Goal: Communication & Community: Answer question/provide support

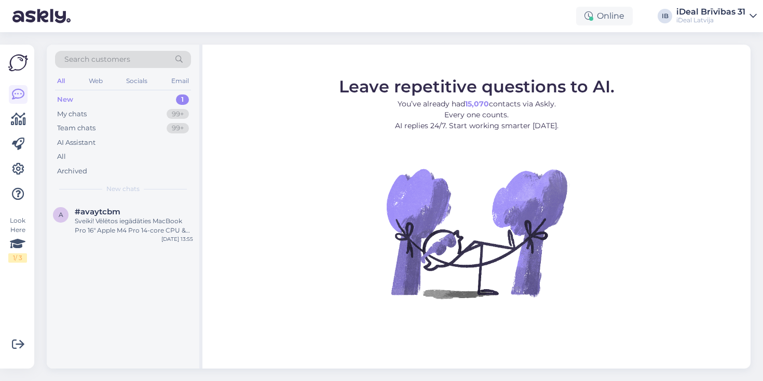
click at [111, 98] on div "New 1" at bounding box center [123, 99] width 136 height 15
click at [125, 234] on div "a #avaytcbm Sveiki! Vēlētos iegādāties MacBook Pro 16" Apple M4 Pro 14‑core CPU…" at bounding box center [123, 223] width 153 height 47
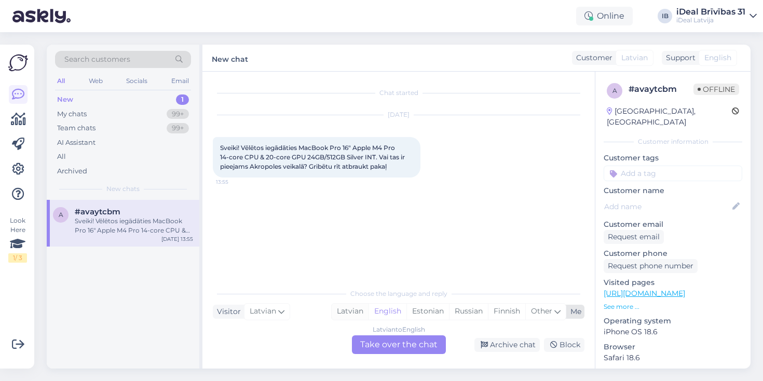
click at [357, 314] on div "Latvian" at bounding box center [350, 312] width 37 height 16
click at [392, 349] on div "Latvian to Latvian Take over the chat" at bounding box center [399, 344] width 94 height 19
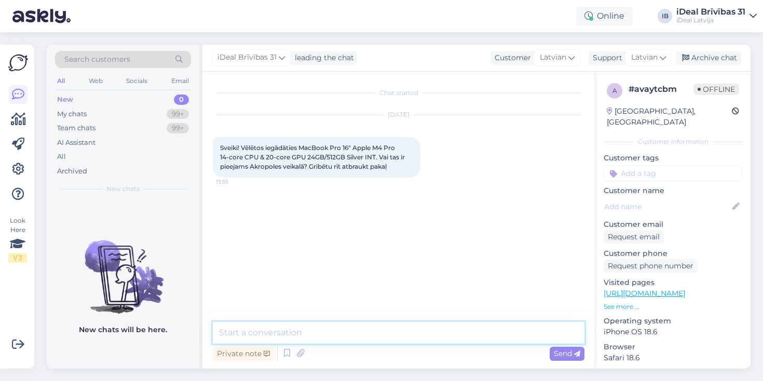
click at [276, 330] on textarea at bounding box center [399, 333] width 372 height 22
click at [332, 333] on textarea "Sveicināti !" at bounding box center [399, 333] width 372 height 22
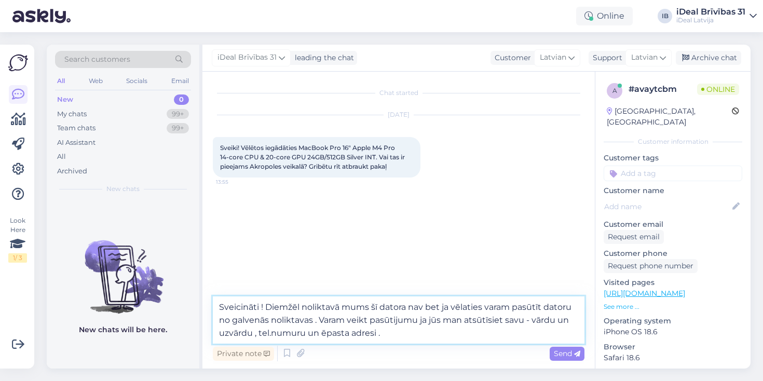
type textarea "Sveicināti ! Diemžēl noliktavā mums šī datora nav bet ja vēlaties varam pasūtīt…"
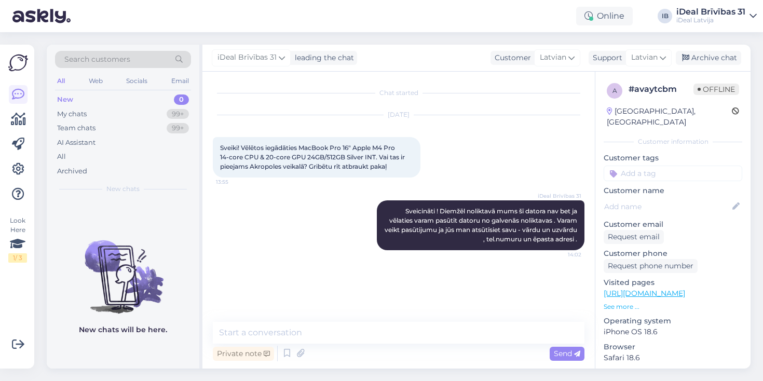
click at [361, 257] on div "iDeal Brīvības 31 Sveicināti ! Diemžēl noliktavā mums šī datora nav bet ja vēla…" at bounding box center [399, 225] width 372 height 73
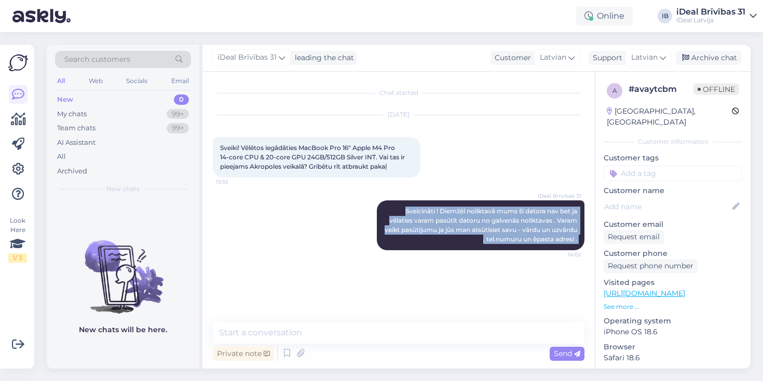
click at [361, 257] on div "iDeal Brīvības 31 Sveicināti ! Diemžēl noliktavā mums šī datora nav bet ja vēla…" at bounding box center [399, 225] width 372 height 73
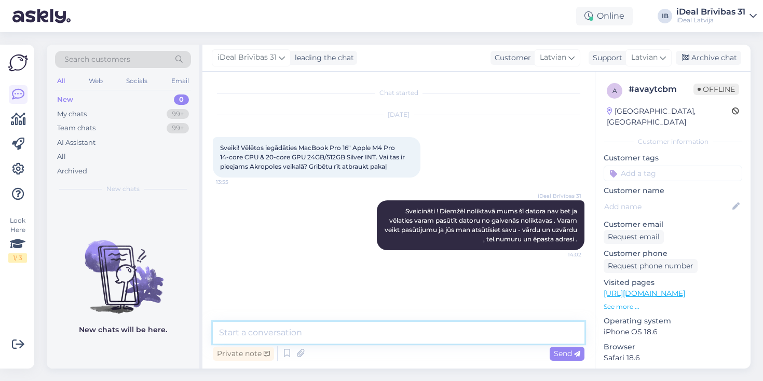
click at [264, 333] on textarea at bounding box center [399, 333] width 372 height 22
type textarea "s"
type textarea "Vai krāsa bij noteicošā tieši [PERSON_NAME] ?"
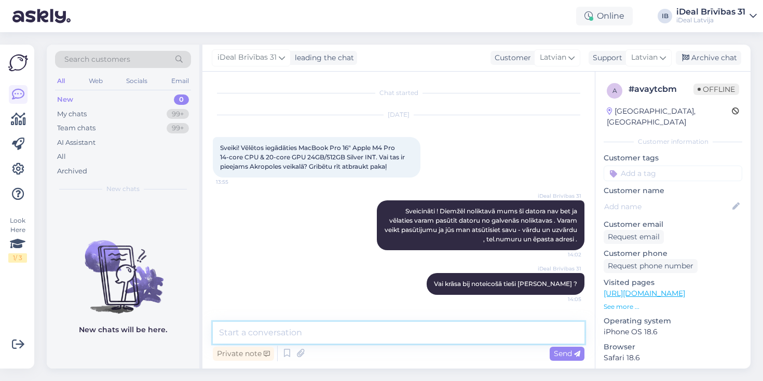
click at [400, 334] on textarea at bounding box center [399, 333] width 372 height 22
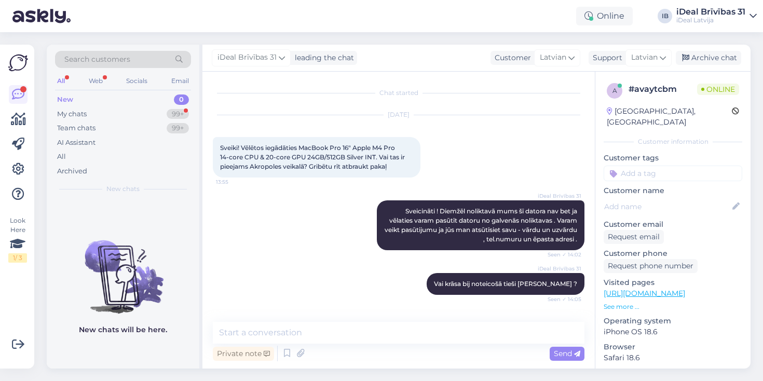
scroll to position [38, 0]
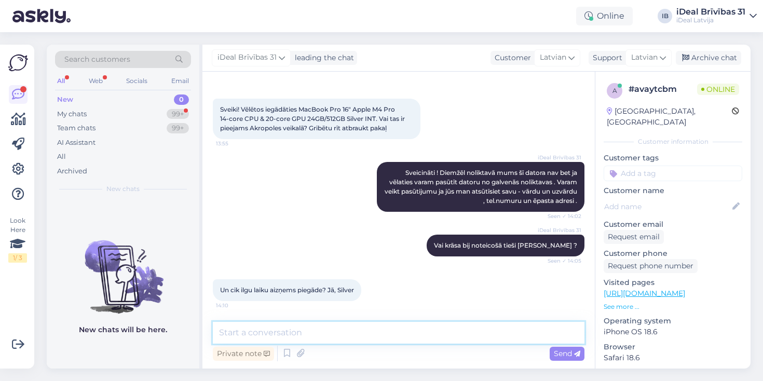
click at [390, 325] on textarea at bounding box center [399, 333] width 372 height 22
click at [277, 337] on textarea at bounding box center [399, 333] width 372 height 22
type textarea "d"
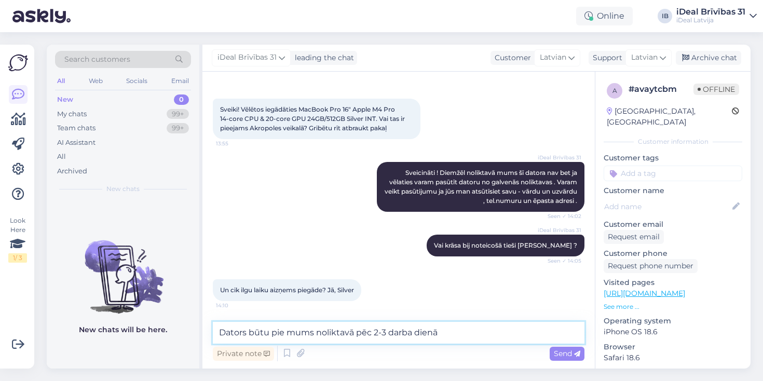
type textarea "Dators būtu pie mums noliktavā pēc 2-3 darba dienām"
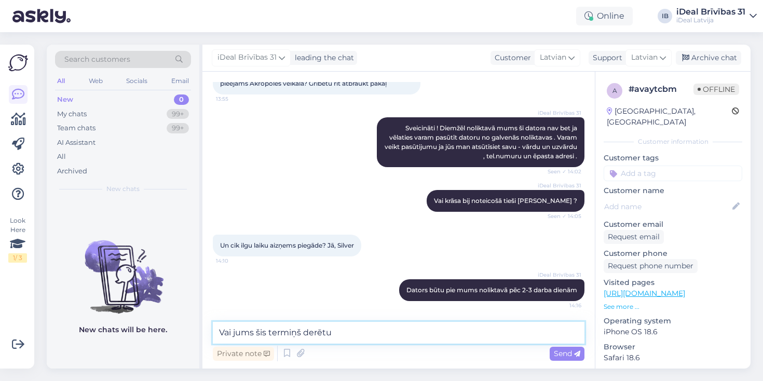
type textarea "Vai jums šis termiņš derētu?"
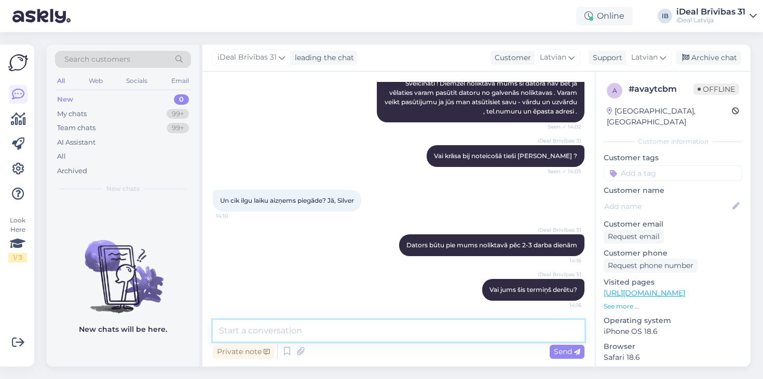
click at [384, 327] on textarea at bounding box center [399, 331] width 372 height 22
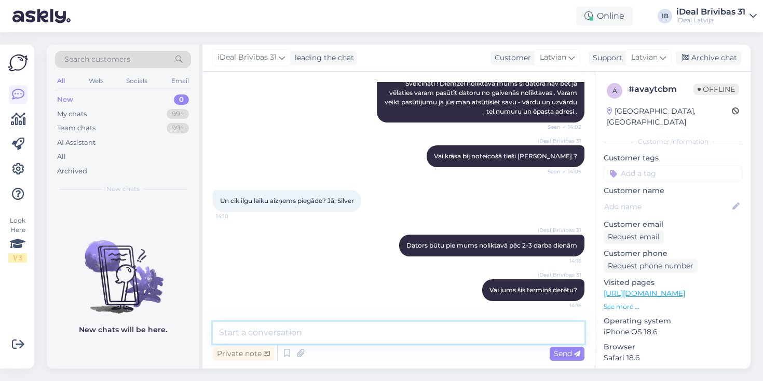
click at [392, 333] on textarea at bounding box center [399, 333] width 372 height 22
click at [386, 338] on textarea at bounding box center [399, 333] width 372 height 22
click at [363, 309] on div "iDeal Brīvības 31 Vai jums šis termiņš derētu? 14:16" at bounding box center [399, 290] width 372 height 45
click at [292, 332] on textarea at bounding box center [399, 333] width 372 height 22
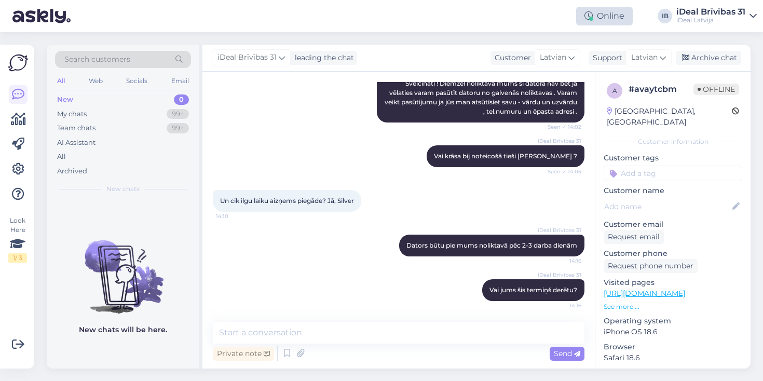
click at [620, 13] on div "Online" at bounding box center [604, 16] width 57 height 19
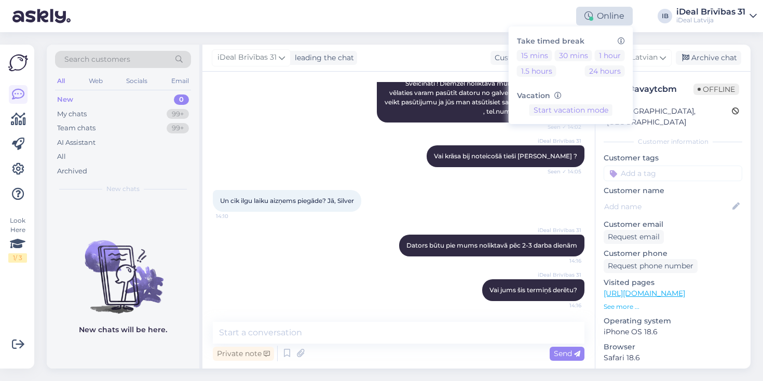
click at [620, 13] on div "Online" at bounding box center [604, 16] width 57 height 19
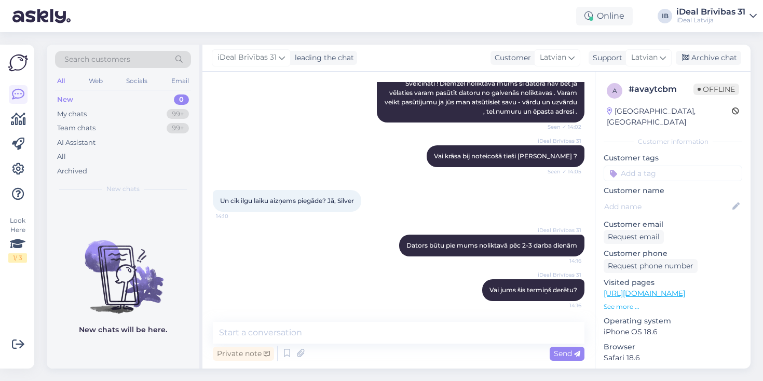
click at [432, 266] on div "iDeal Brīvības 31 Dators būtu pie mums noliktavā pēc 2-3 darba dienām 14:16" at bounding box center [399, 245] width 372 height 45
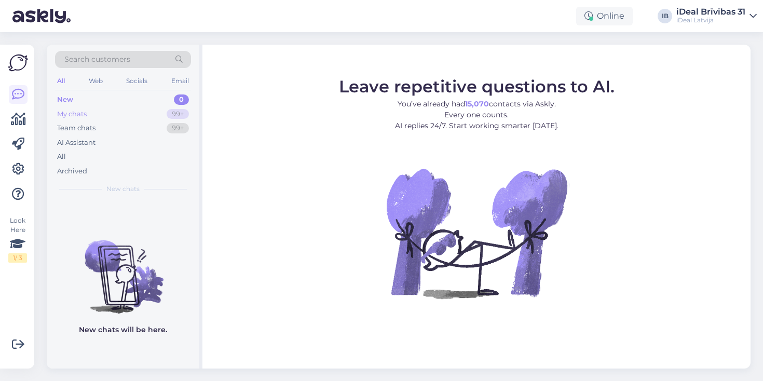
click at [90, 120] on div "My chats 99+" at bounding box center [123, 114] width 136 height 15
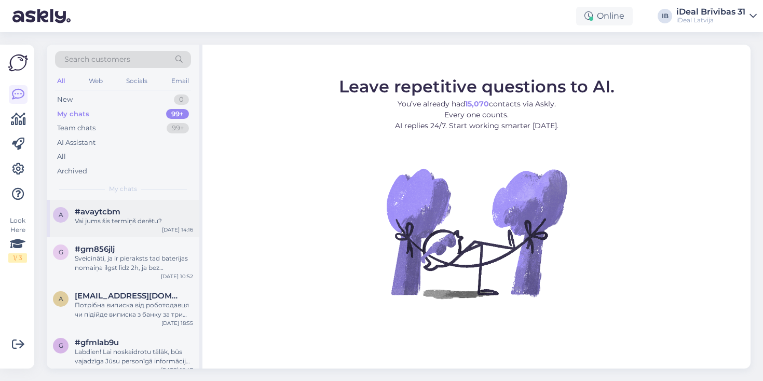
click at [119, 222] on div "Vai jums šis termiņš derētu?" at bounding box center [134, 220] width 118 height 9
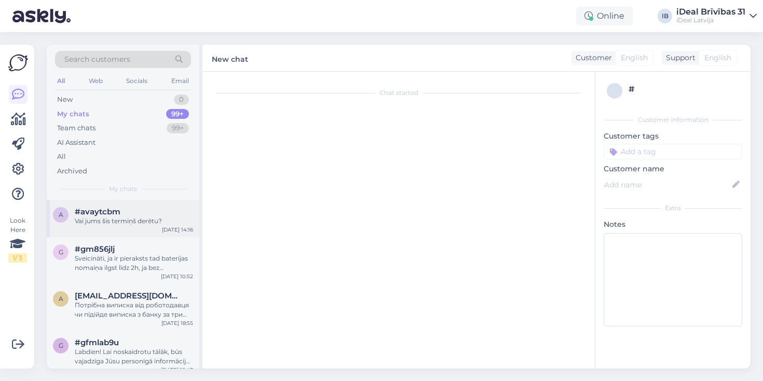
scroll to position [128, 0]
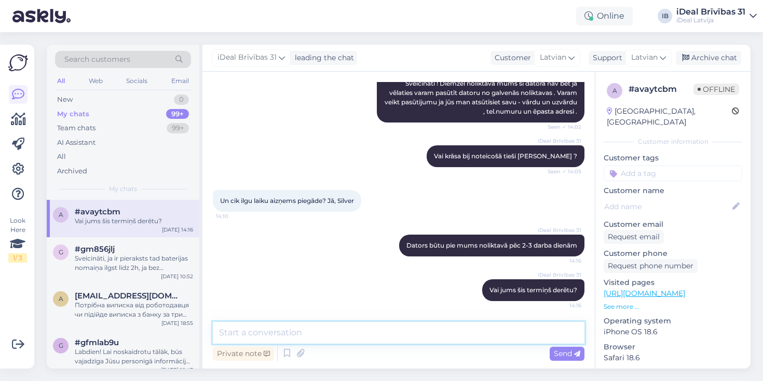
click at [300, 329] on textarea at bounding box center [399, 333] width 372 height 22
click at [130, 308] on div "Потрібна виписка від роботодавця чи підійде виписка з банку за три місяці?" at bounding box center [134, 310] width 118 height 19
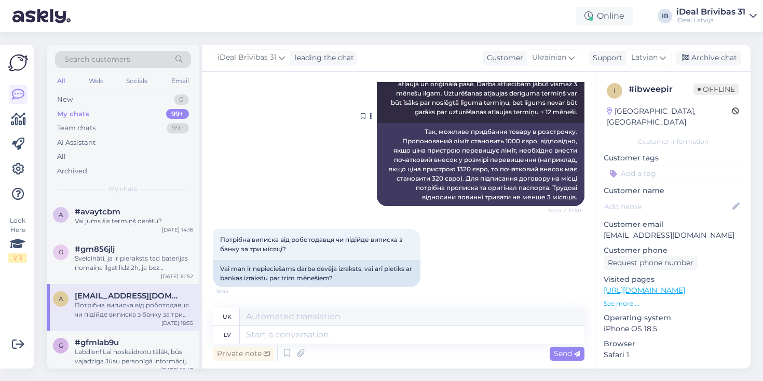
scroll to position [182, 0]
click at [122, 221] on div "Vai jums šis termiņš derētu?" at bounding box center [134, 220] width 118 height 9
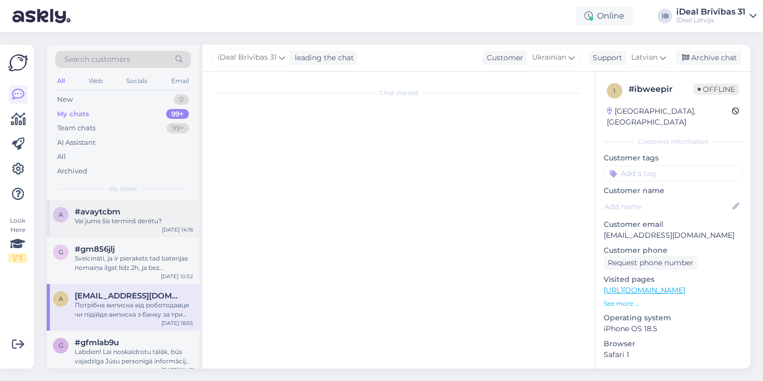
scroll to position [128, 0]
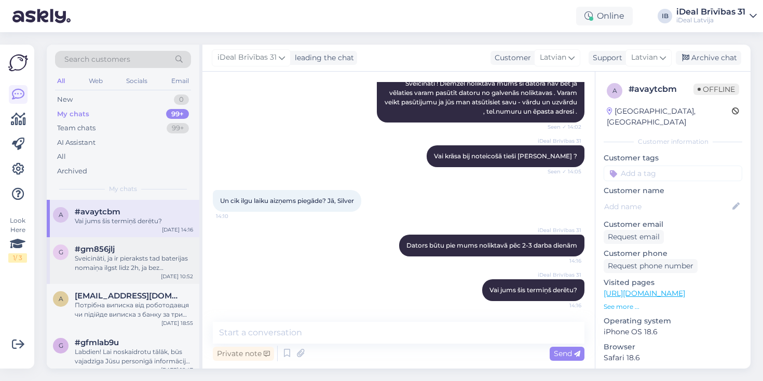
click at [138, 266] on div "Sveicināti, ja ir pieraksts tad baterijas nomaiņa ilgst līdz 2h, ja bez iepriek…" at bounding box center [134, 263] width 118 height 19
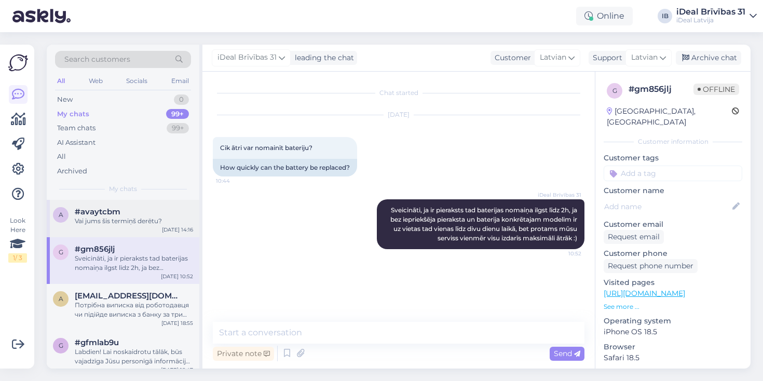
click at [155, 221] on div "Vai jums šis termiņš derētu?" at bounding box center [134, 220] width 118 height 9
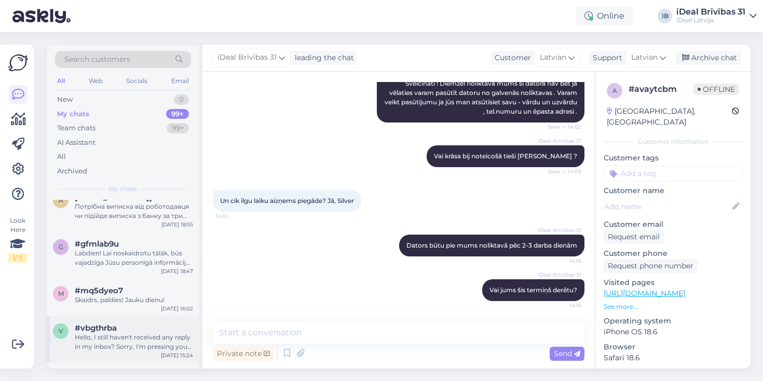
scroll to position [114, 0]
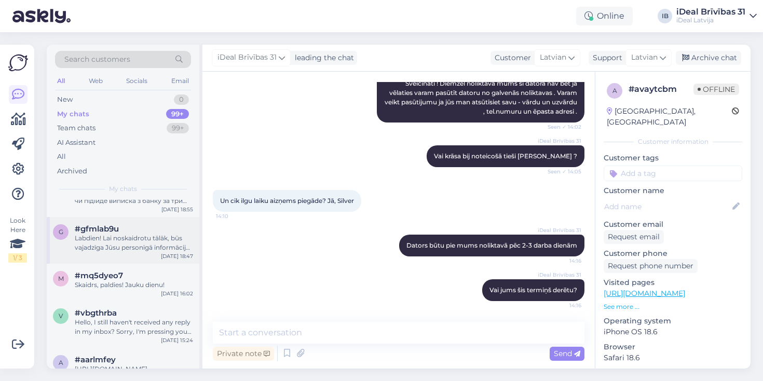
click at [138, 236] on div "Labdien! Lai noskaidrotu tālāk, būs vajadzīga Jūsu personīgā informāciju. Ietei…" at bounding box center [134, 243] width 118 height 19
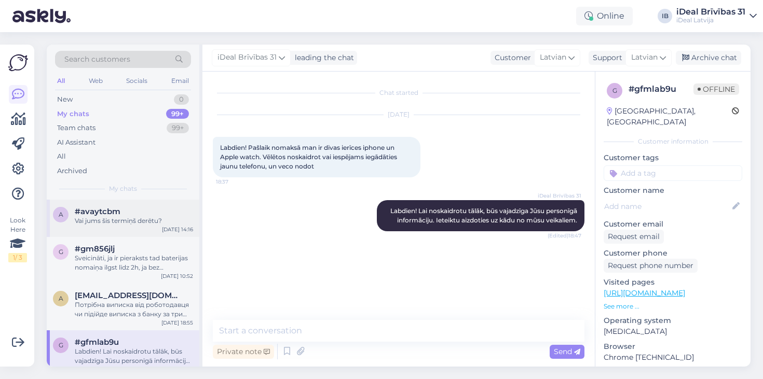
scroll to position [0, 0]
click at [132, 210] on div "#avaytcbm" at bounding box center [134, 211] width 118 height 9
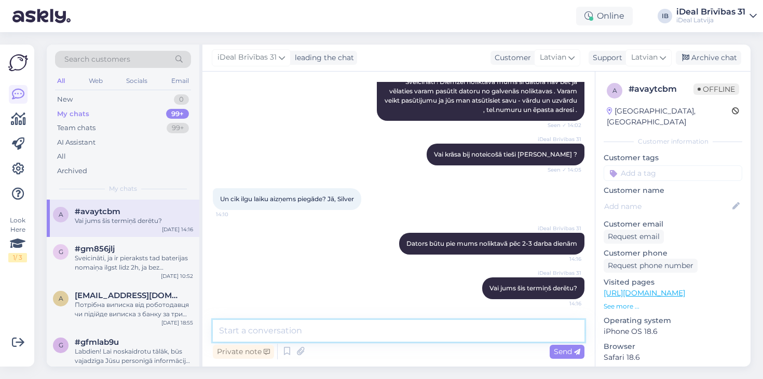
click at [317, 326] on textarea at bounding box center [399, 331] width 372 height 22
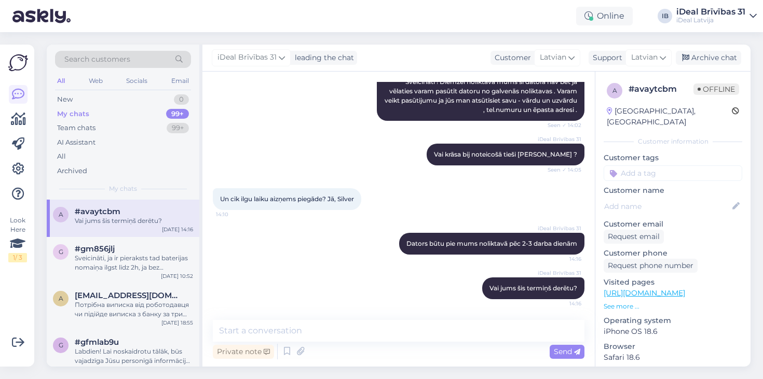
click at [274, 306] on div "iDeal Brīvības 31 Vai jums šis termiņš derētu? 14:16" at bounding box center [399, 288] width 372 height 45
click at [466, 274] on div "iDeal Brīvības 31 Vai jums šis termiņš derētu? 14:16" at bounding box center [399, 288] width 372 height 45
click at [717, 90] on span "Offline" at bounding box center [716, 89] width 46 height 11
click at [431, 173] on div "iDeal Brīvības 31 Vai krāsa bij noteicošā tieši Silver ? Seen ✓ 14:05" at bounding box center [399, 154] width 372 height 45
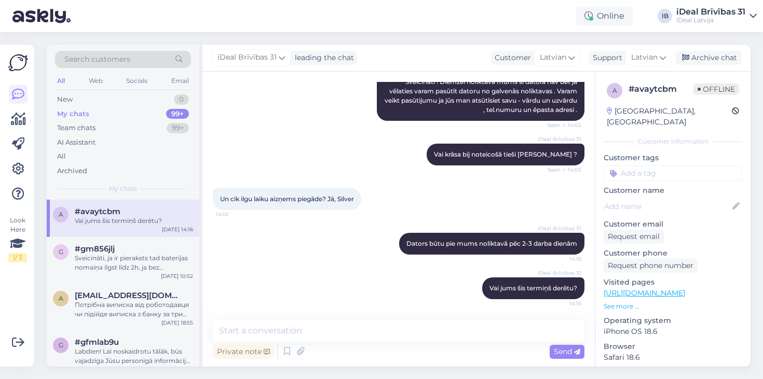
scroll to position [129, 0]
click at [320, 225] on div "iDeal Brīvības 31 Dators būtu pie mums noliktavā pēc 2-3 darba dienām 14:16" at bounding box center [399, 244] width 372 height 45
